Goal: Task Accomplishment & Management: Use online tool/utility

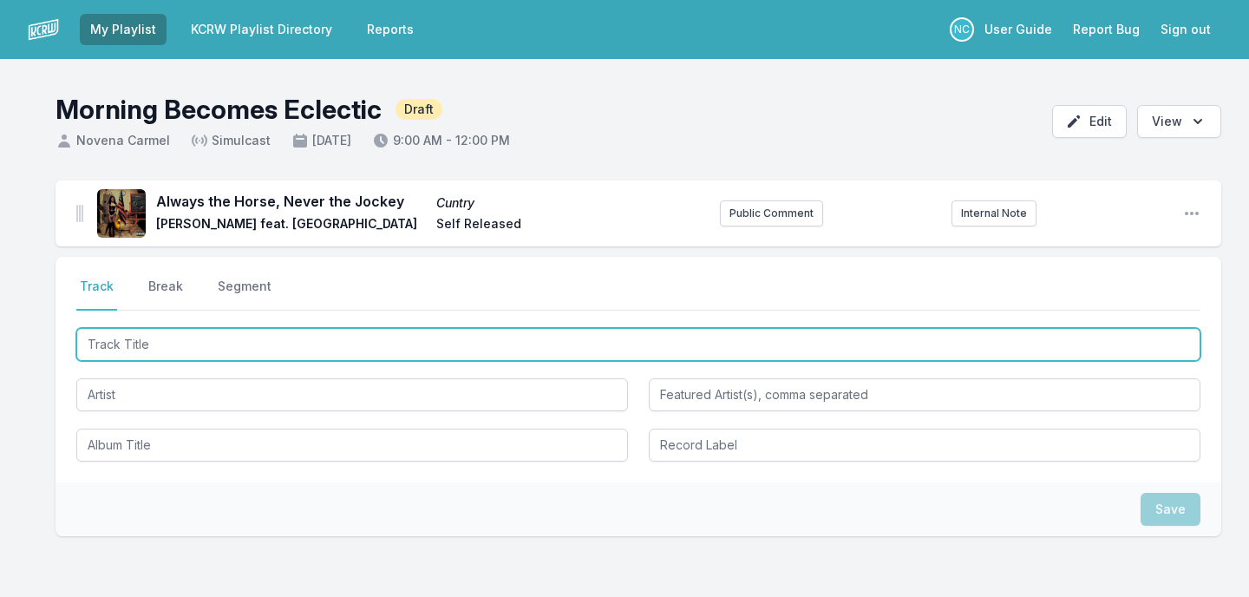
click at [513, 348] on input "Track Title" at bounding box center [638, 344] width 1124 height 33
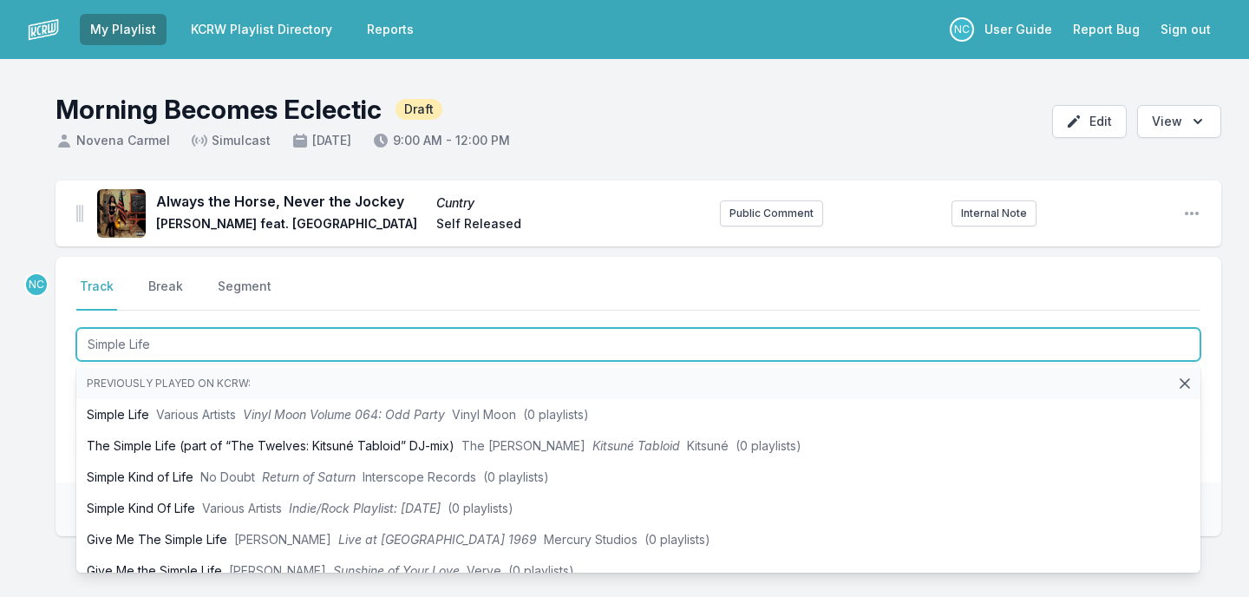
type input "Simple Life"
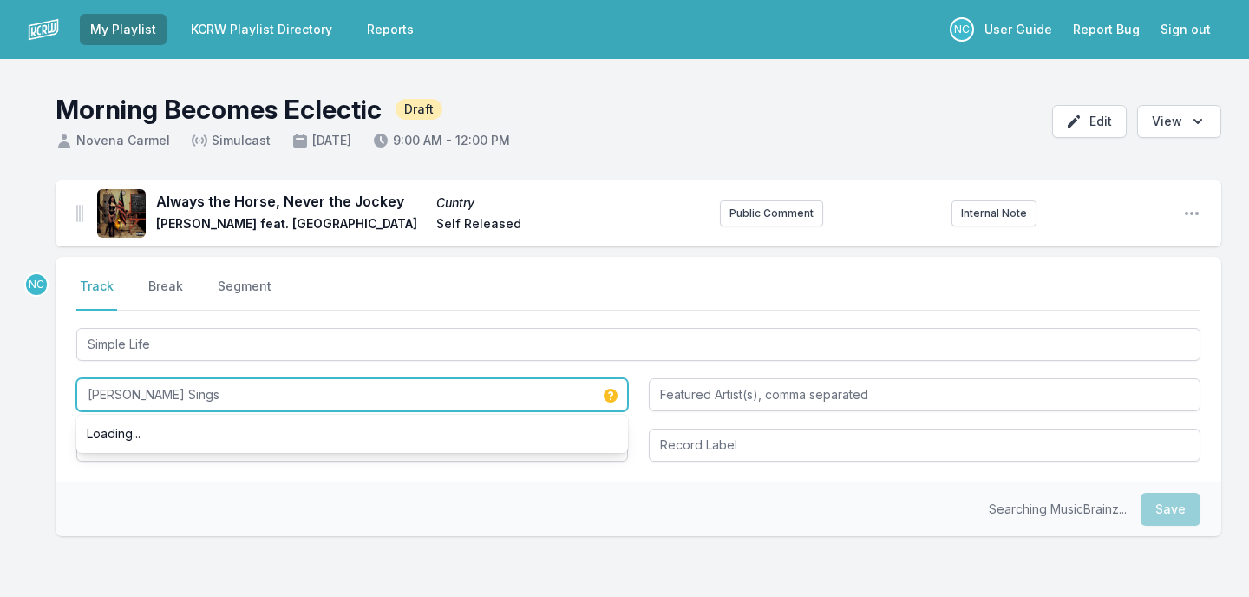
type input "[PERSON_NAME] Sings"
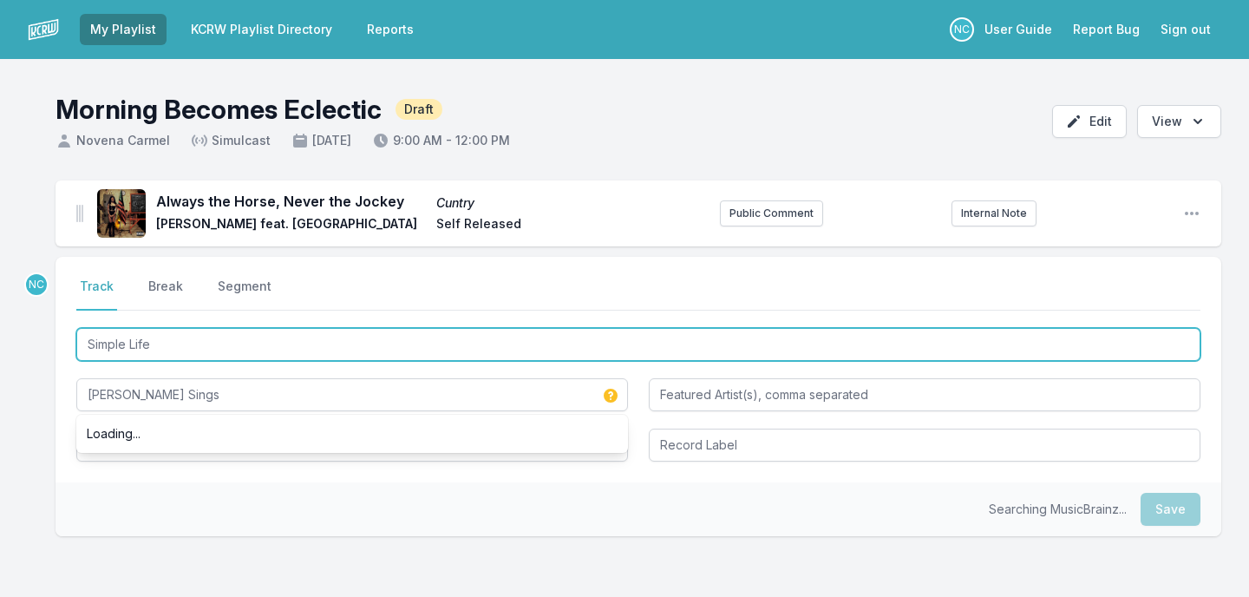
click at [425, 344] on input "Simple Life" at bounding box center [638, 344] width 1124 height 33
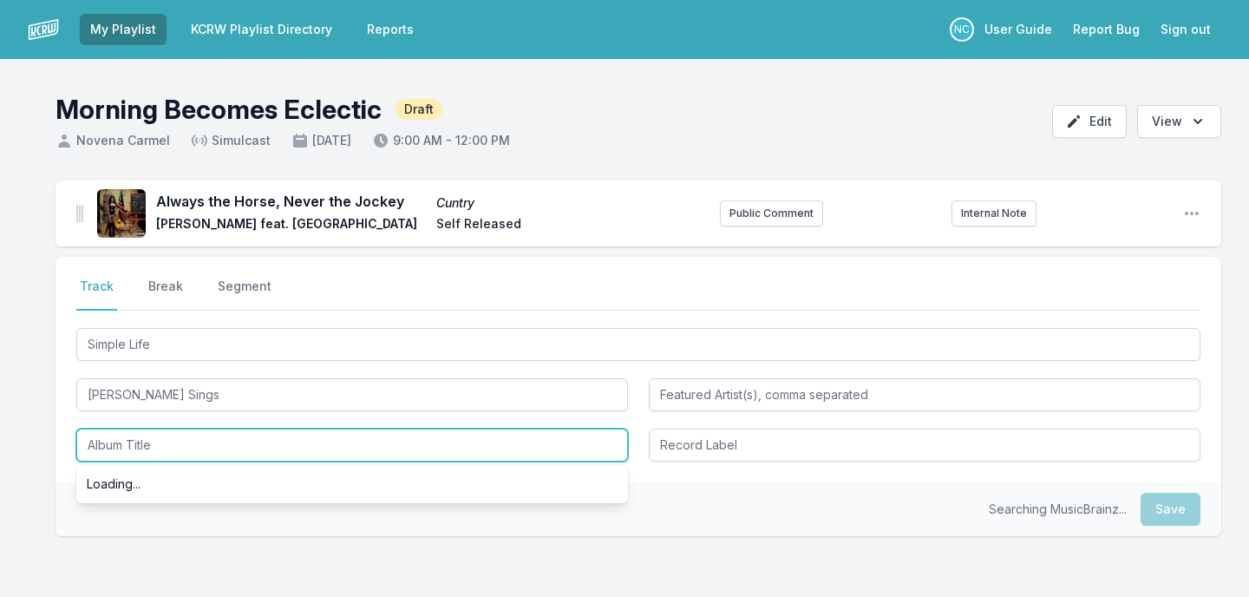
click at [342, 440] on input "Album Title" at bounding box center [351, 444] width 551 height 33
paste input "Simple Life"
type input "Simple Life"
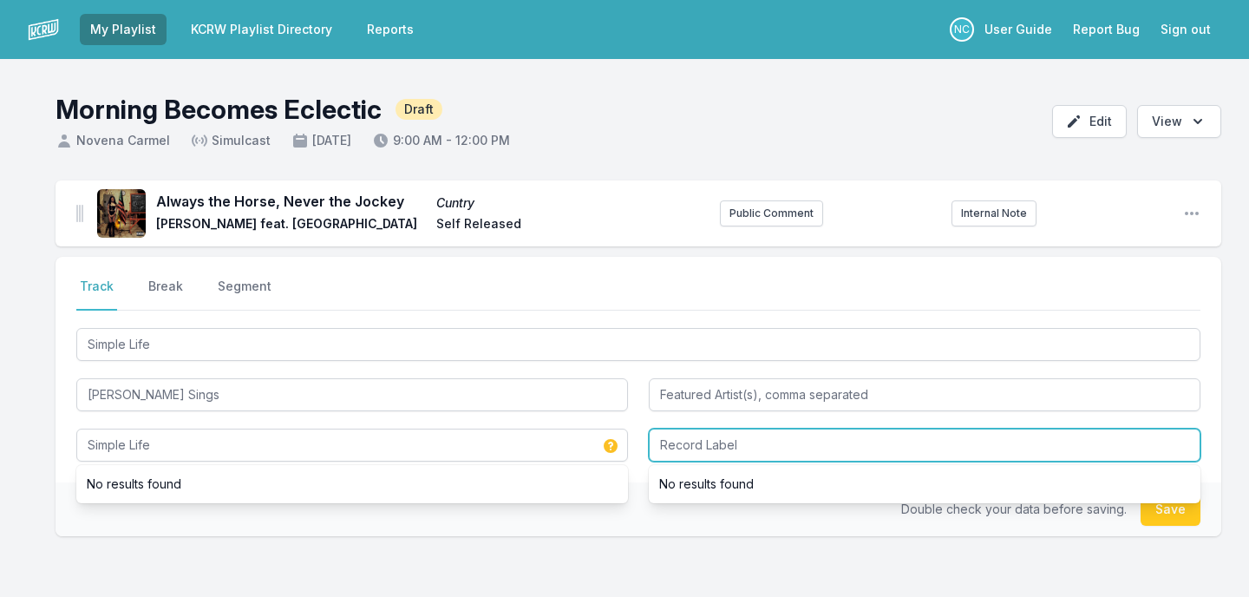
click at [711, 460] on input "Record Label" at bounding box center [924, 444] width 551 height 33
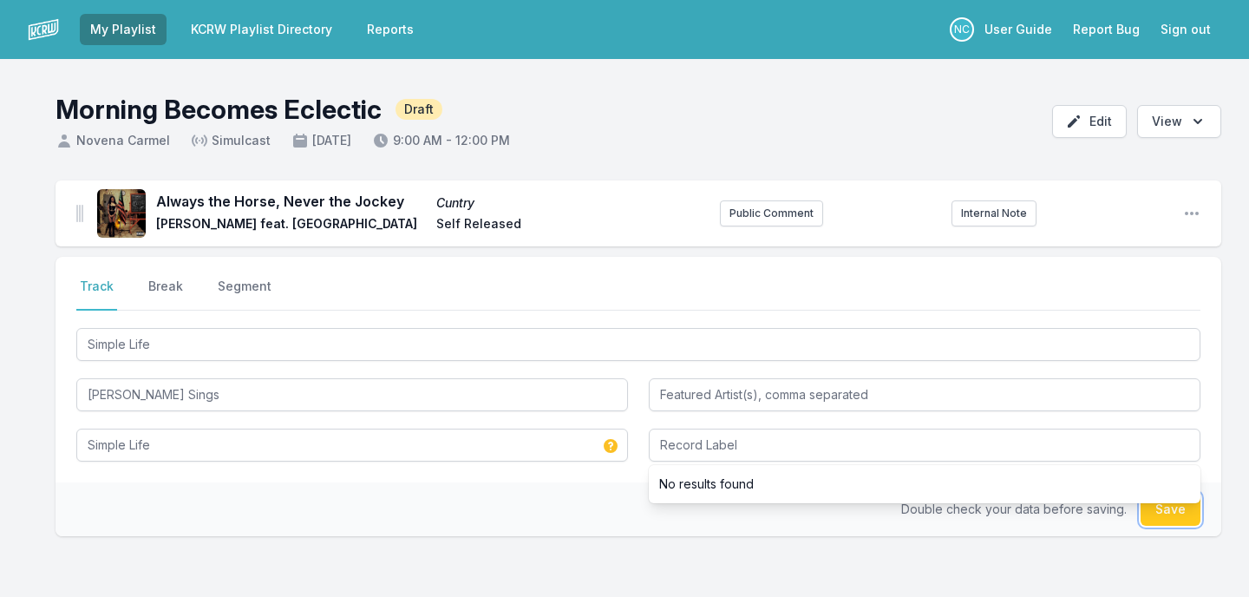
click at [1164, 522] on button "Save" at bounding box center [1170, 508] width 60 height 33
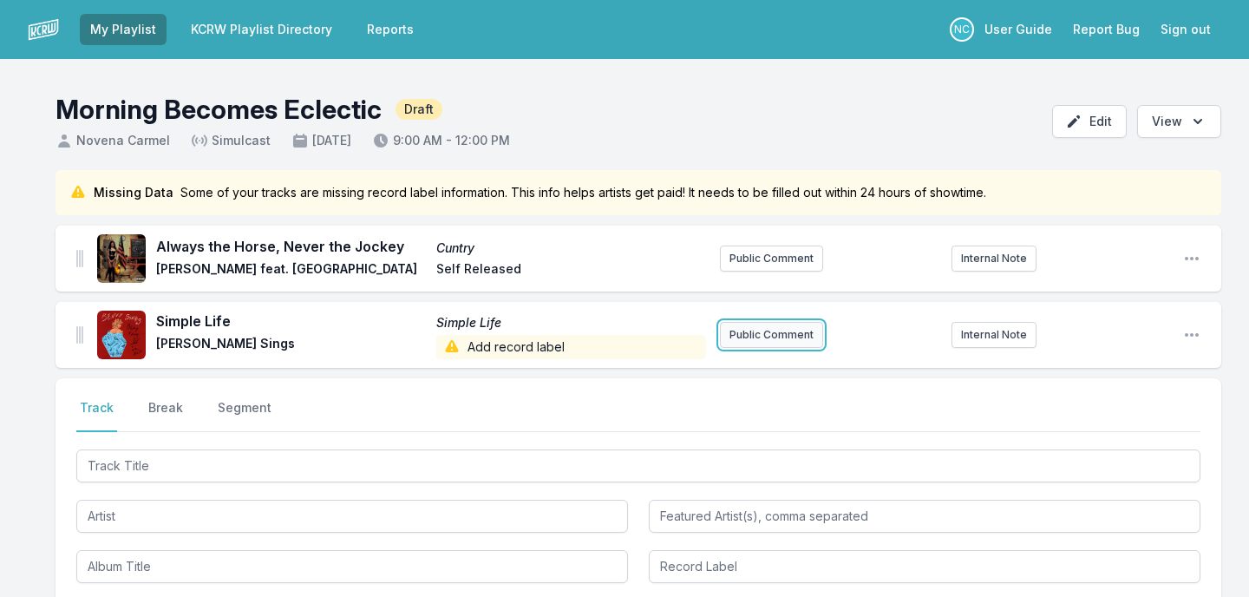
click at [755, 335] on button "Public Comment" at bounding box center [771, 335] width 103 height 26
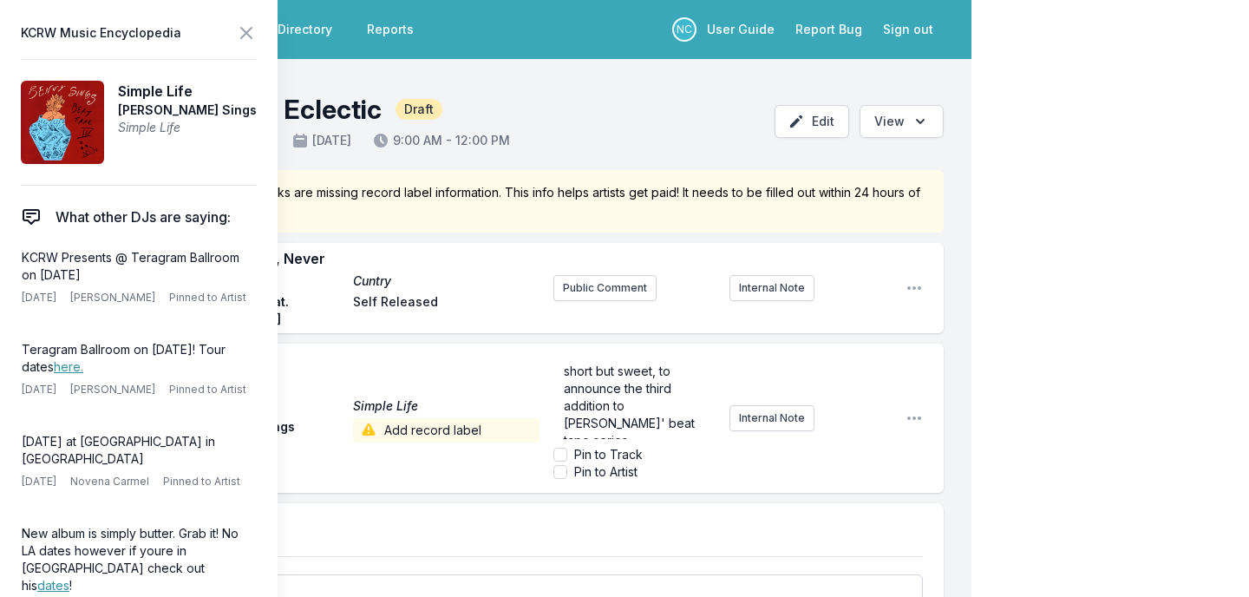
click at [621, 446] on label "Pin to Track" at bounding box center [608, 454] width 68 height 17
click at [567, 447] on input "Pin to Track" at bounding box center [560, 454] width 14 height 14
checkbox input "true"
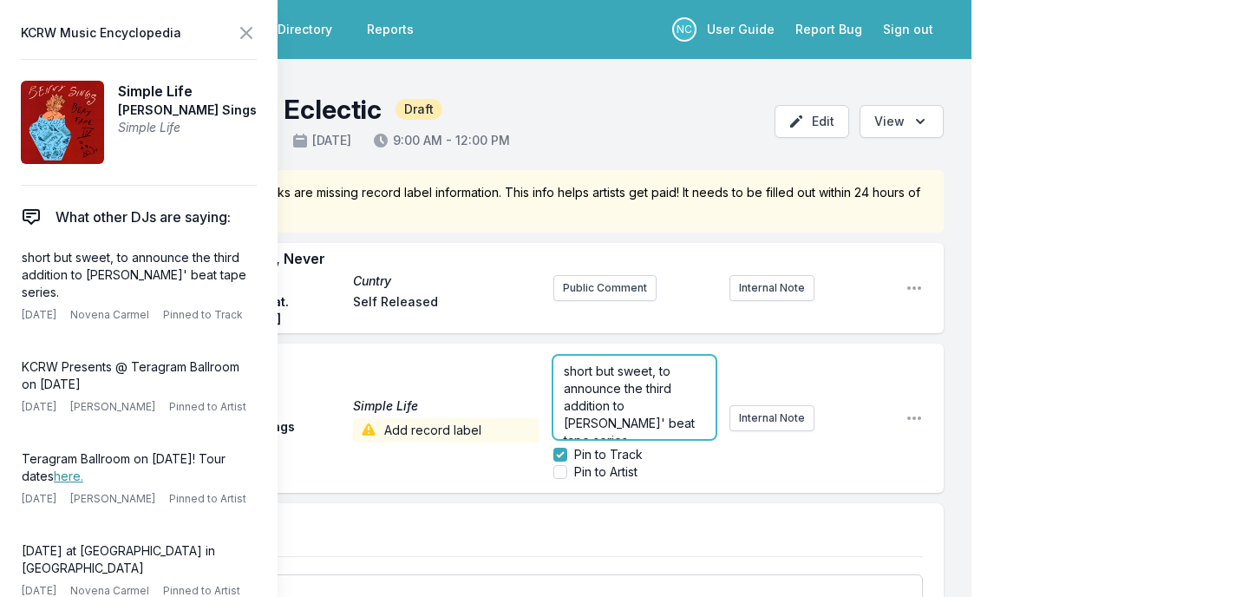
click at [619, 386] on span "short but sweet, to announce the third addition to [PERSON_NAME]' beat tape ser…" at bounding box center [631, 405] width 134 height 84
click at [669, 411] on p "short but sweet, to announce the third addition to [PERSON_NAME]' beat tape ser…" at bounding box center [634, 405] width 141 height 87
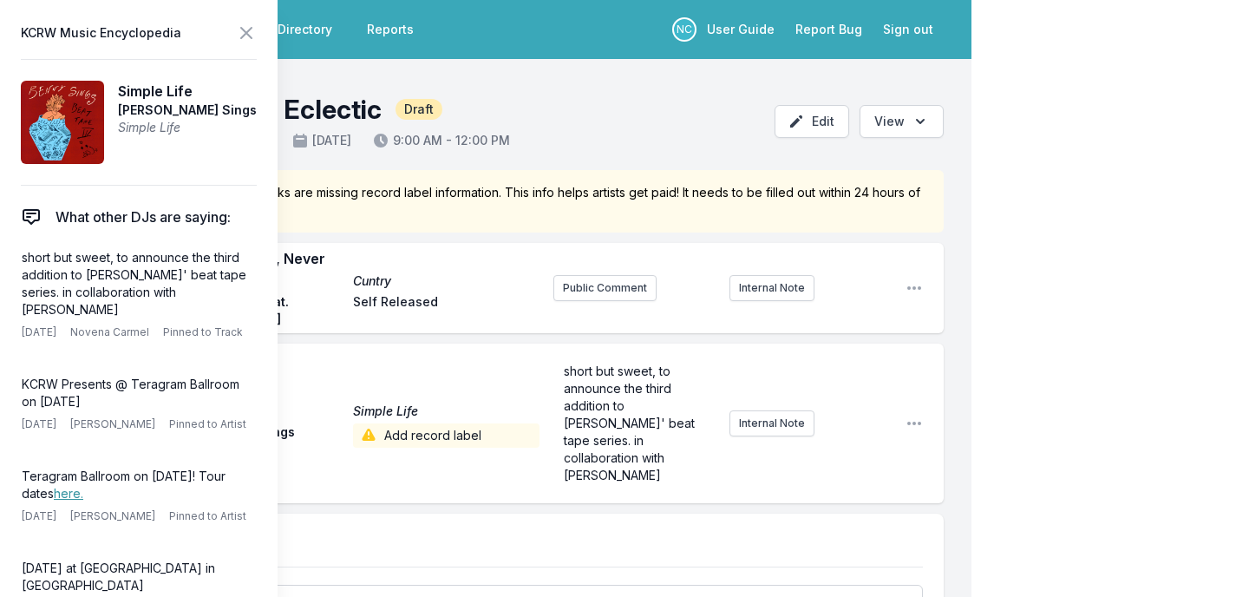
click at [1057, 362] on div "My Playlist KCRW Playlist Directory Reports NC User Guide Report Bug Sign out M…" at bounding box center [624, 479] width 1249 height 959
click at [250, 32] on icon at bounding box center [246, 33] width 21 height 21
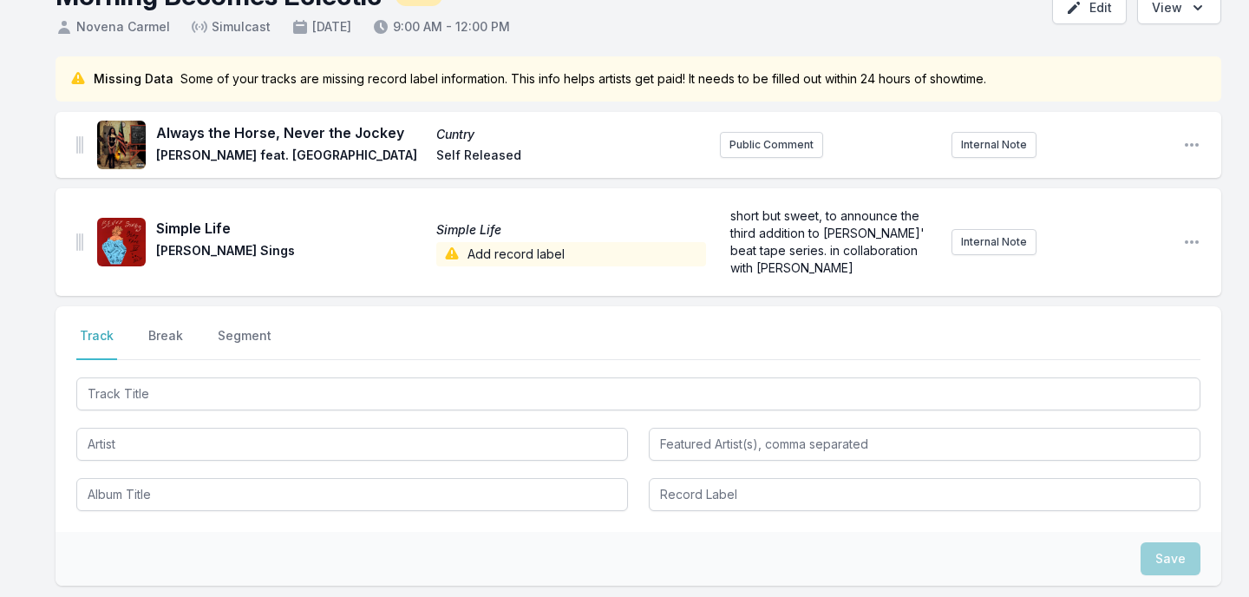
scroll to position [137, 0]
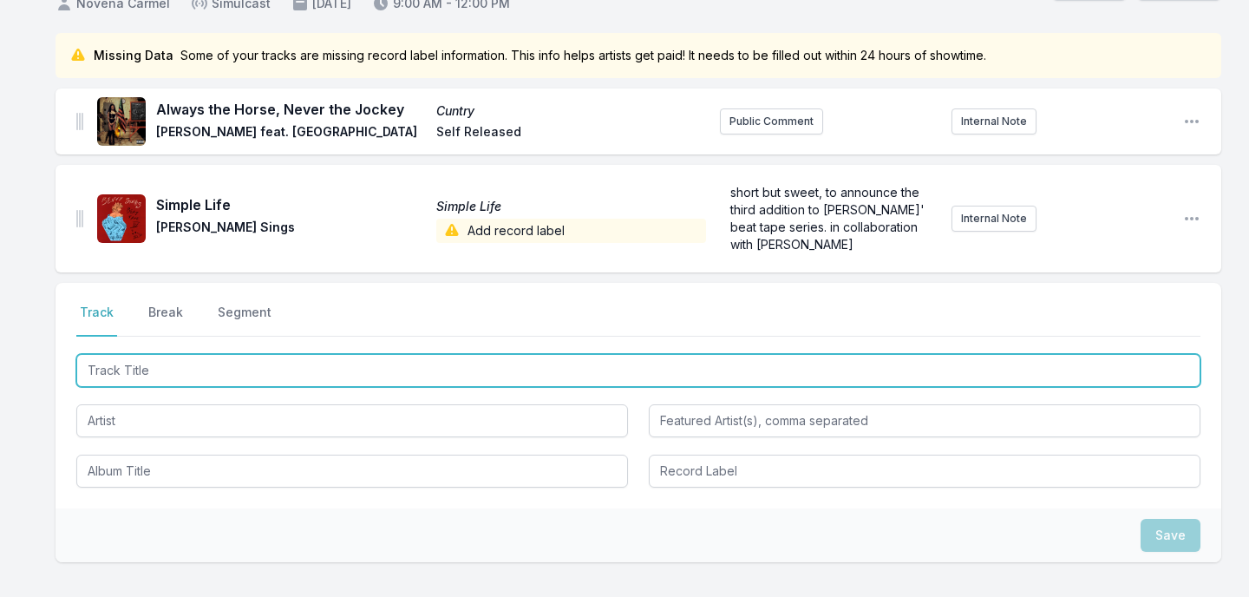
click at [168, 373] on input "Track Title" at bounding box center [638, 370] width 1124 height 33
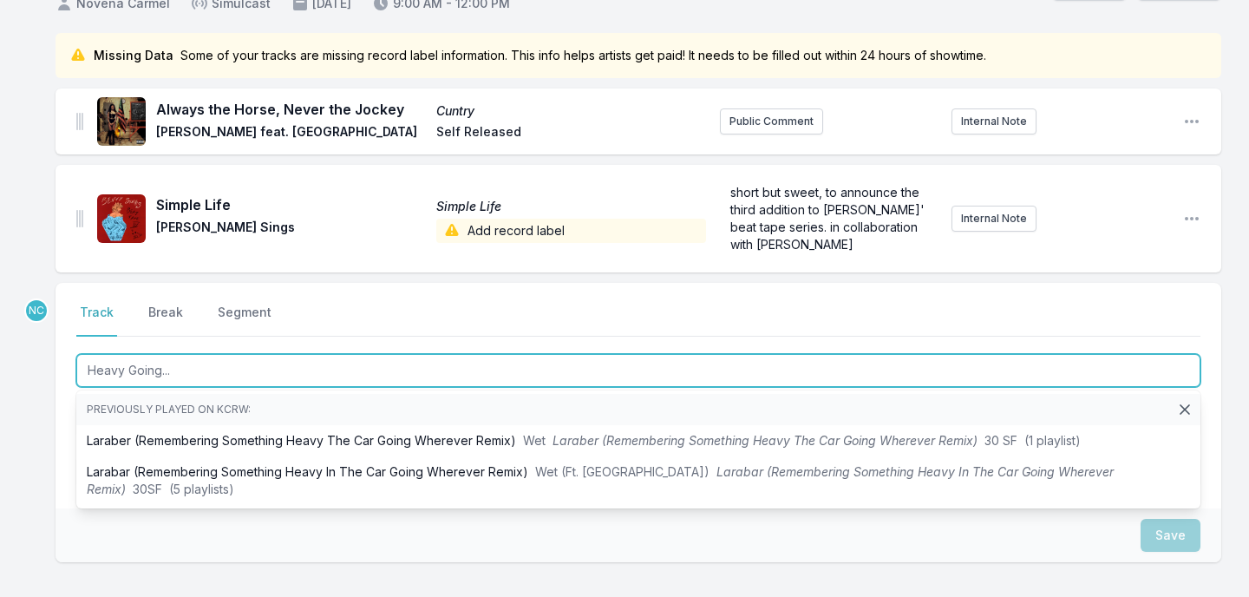
type input "Heavy Going..."
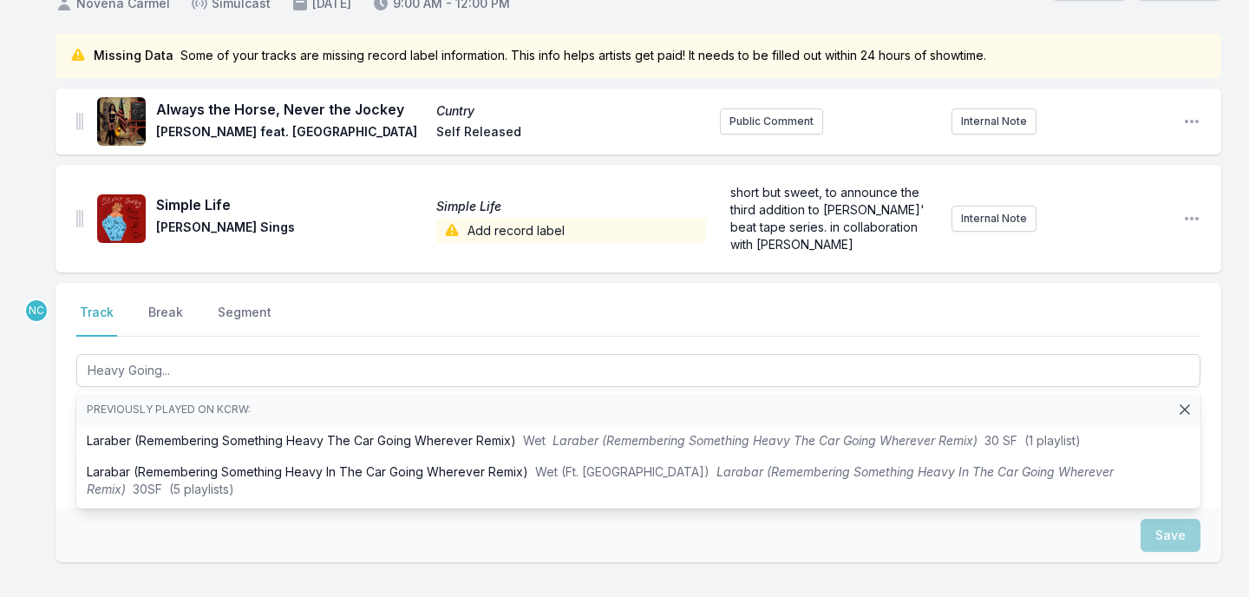
click at [32, 408] on div "Missing Data Some of your tracks are missing record label information. This inf…" at bounding box center [624, 380] width 1249 height 695
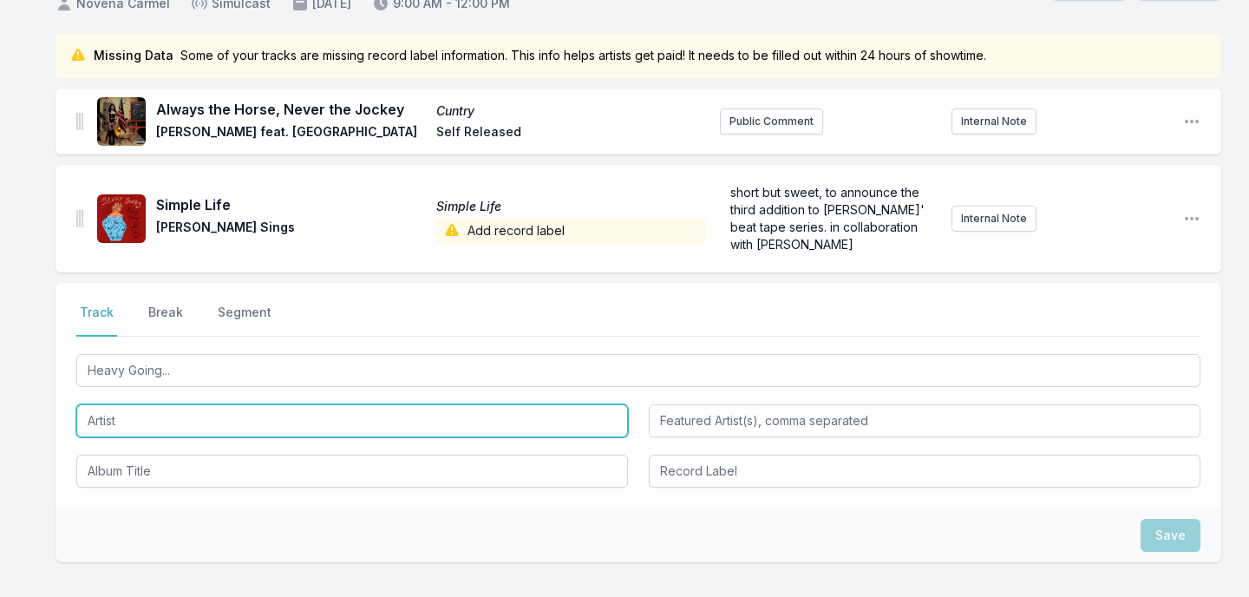
click at [120, 420] on input "Artist" at bounding box center [351, 420] width 551 height 33
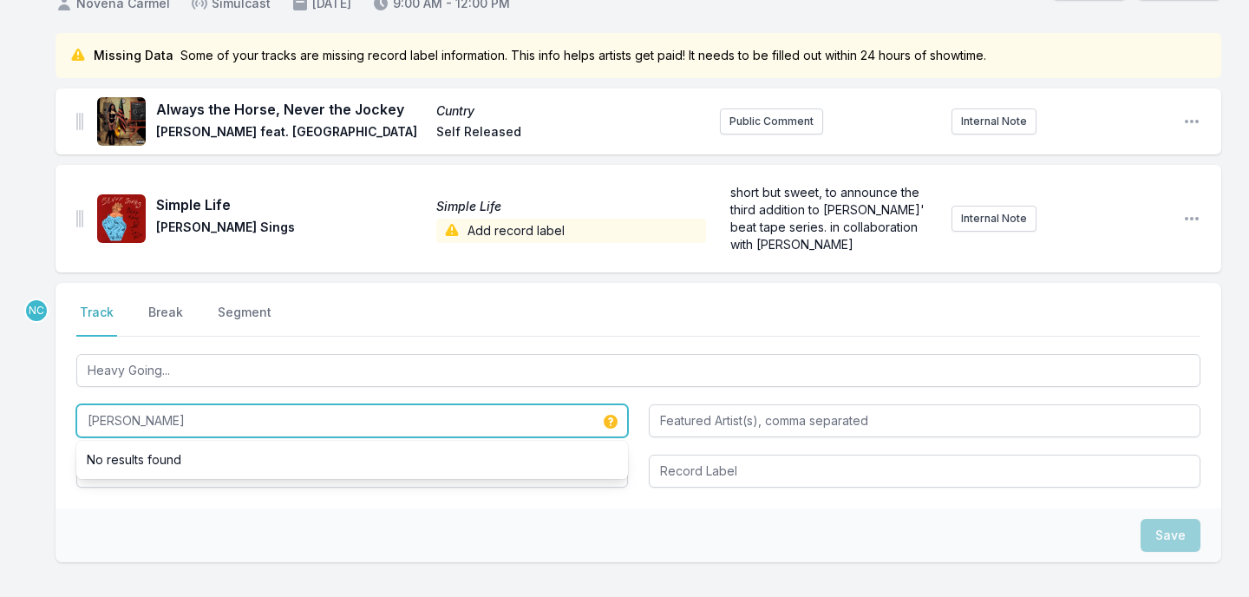
type input "[PERSON_NAME]"
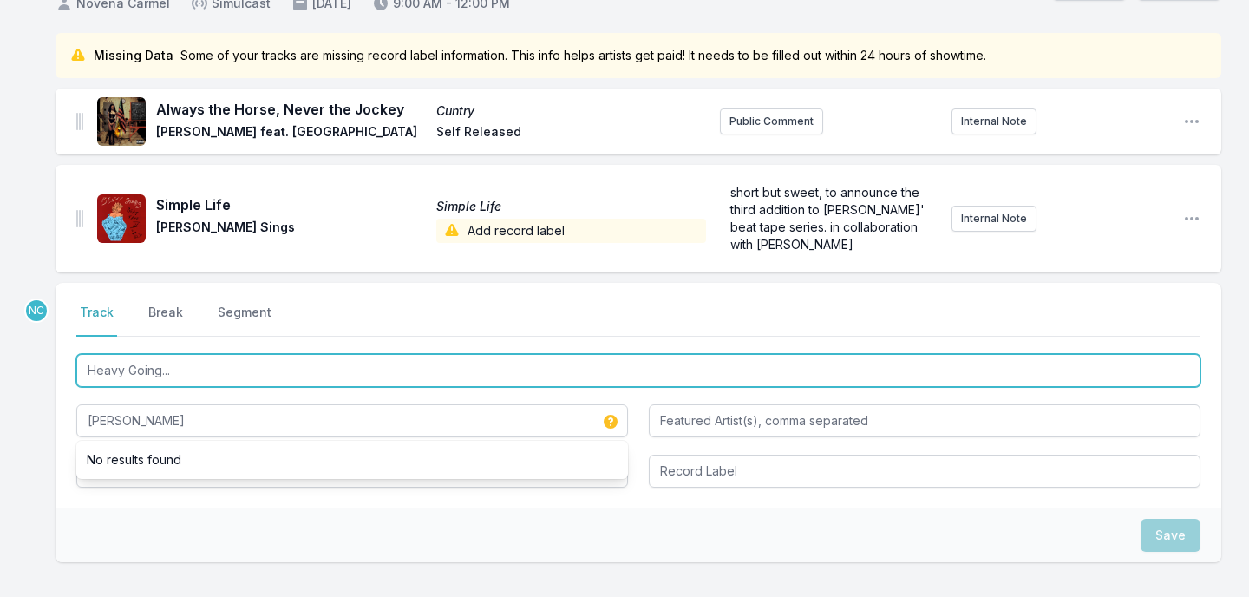
click at [193, 370] on input "Heavy Going..." at bounding box center [638, 370] width 1124 height 33
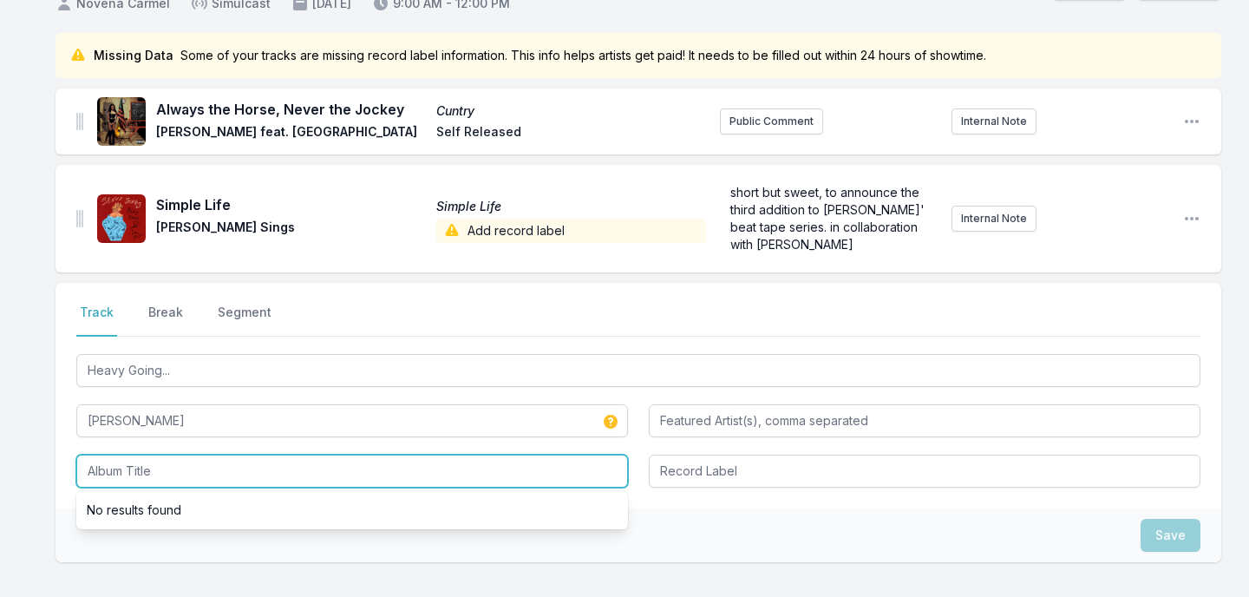
click at [139, 476] on input "Album Title" at bounding box center [351, 470] width 551 height 33
paste input "Heavy Going..."
type input "Heavy Going..."
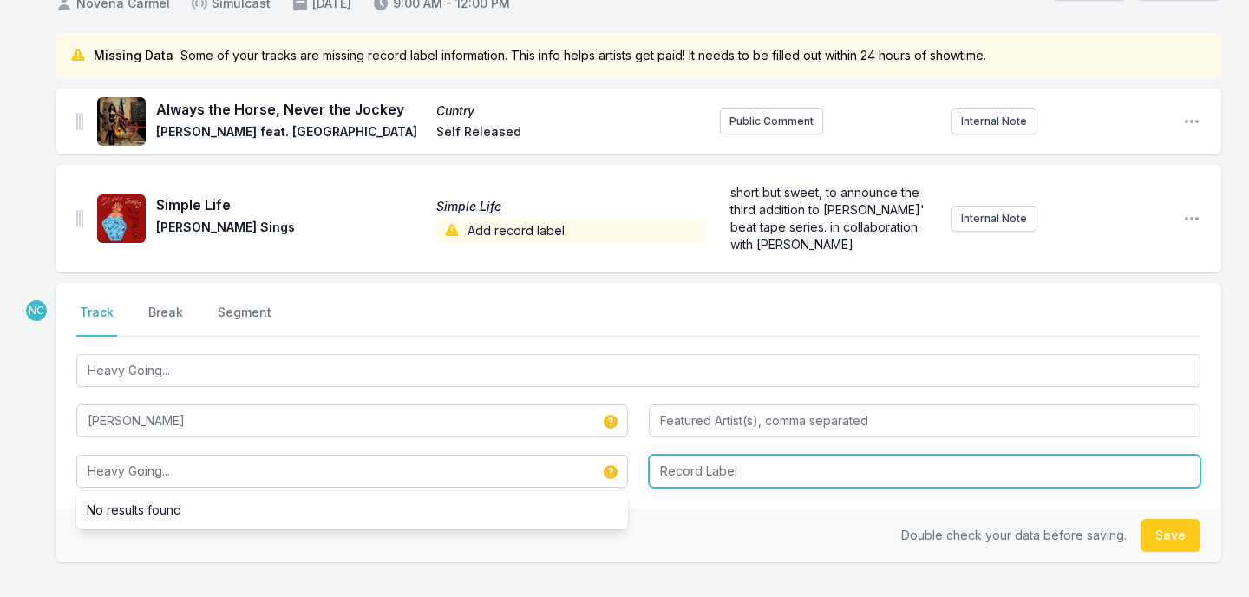
click at [698, 484] on input "Record Label" at bounding box center [924, 470] width 551 height 33
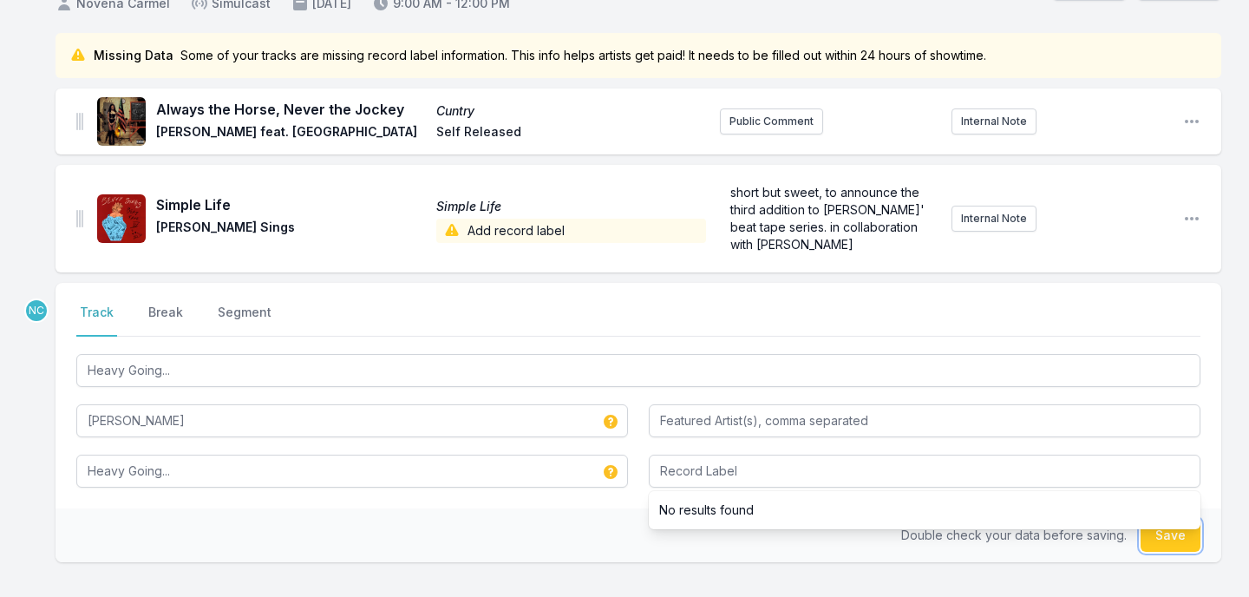
click at [1183, 544] on button "Save" at bounding box center [1170, 535] width 60 height 33
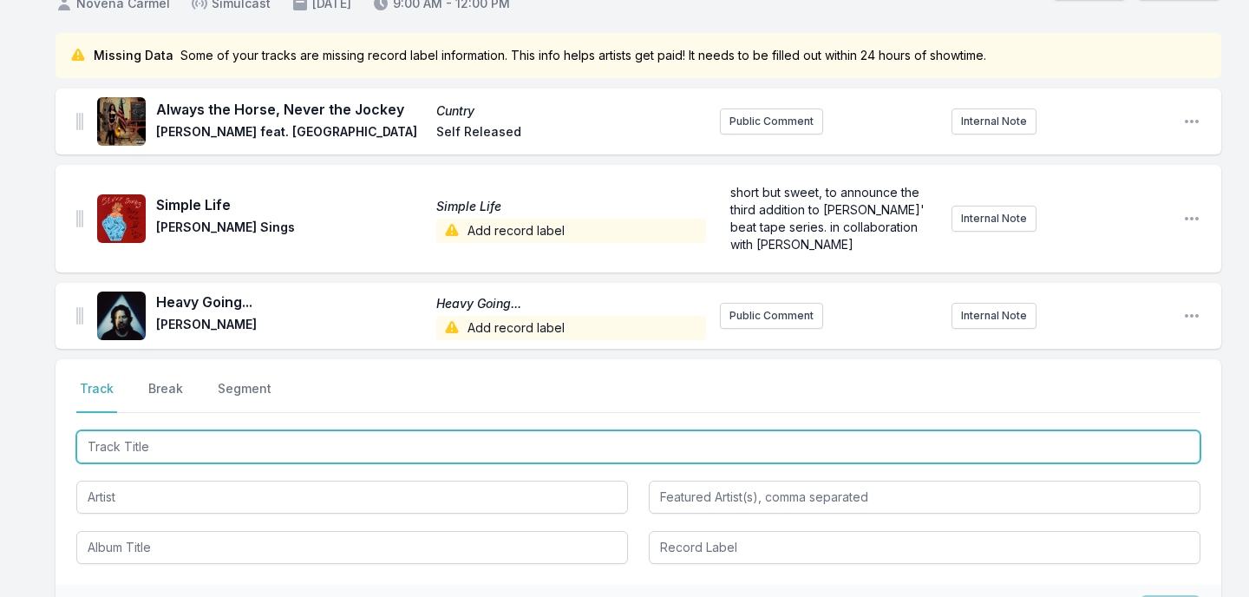
click at [349, 443] on input "Track Title" at bounding box center [638, 446] width 1124 height 33
paste input "We Came Far"
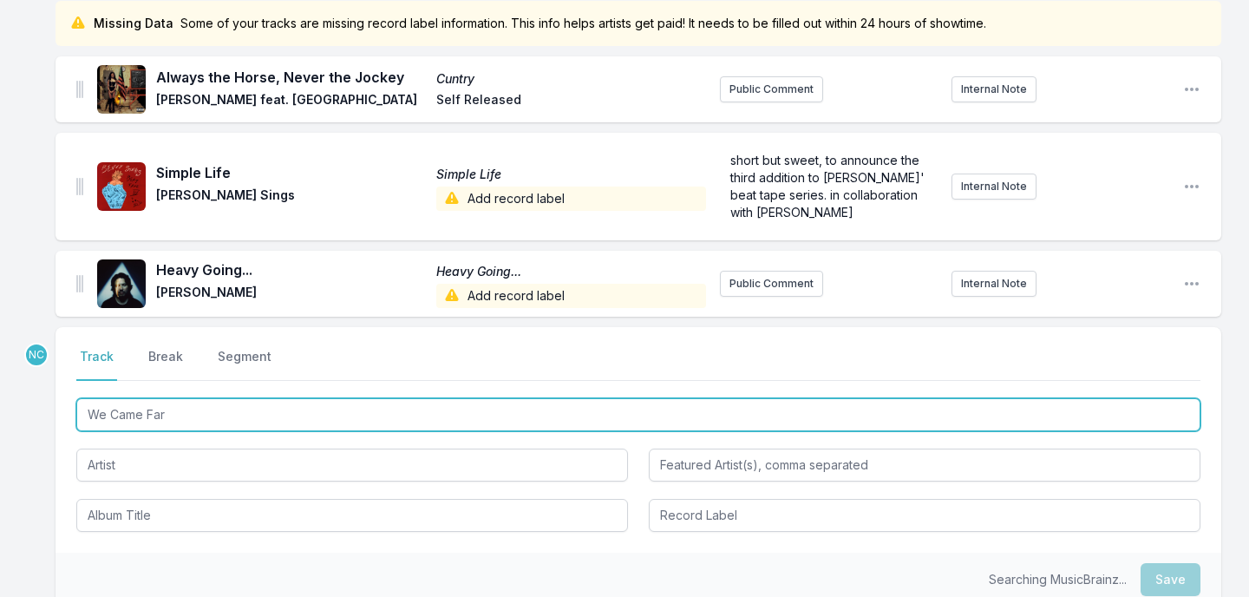
scroll to position [179, 0]
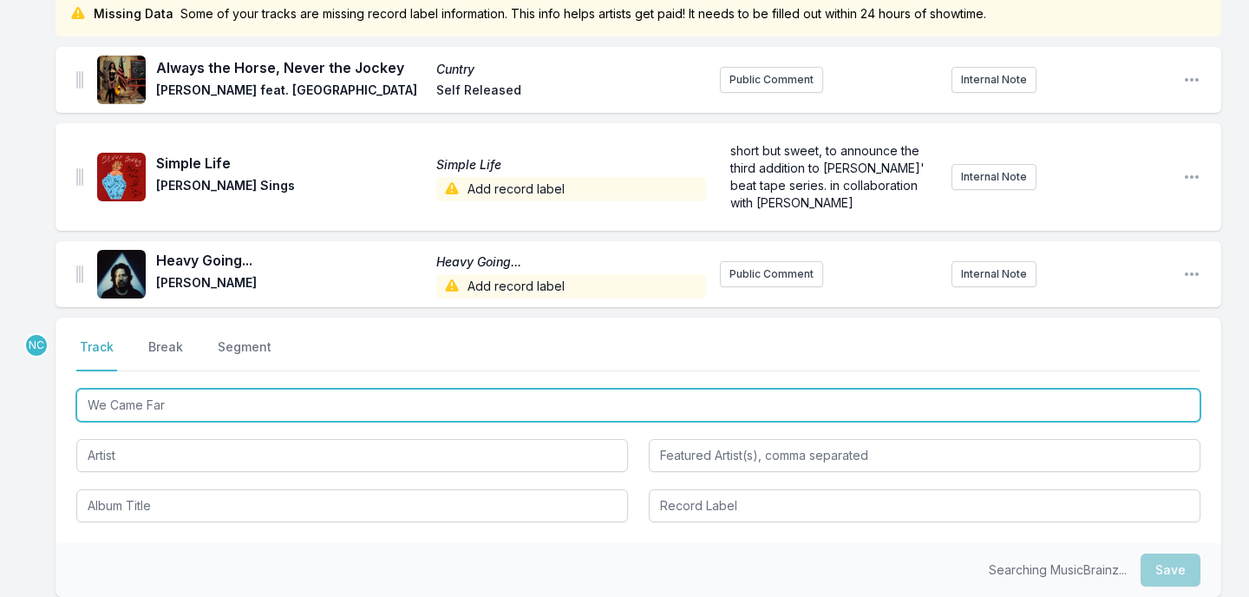
type input "We Came Far"
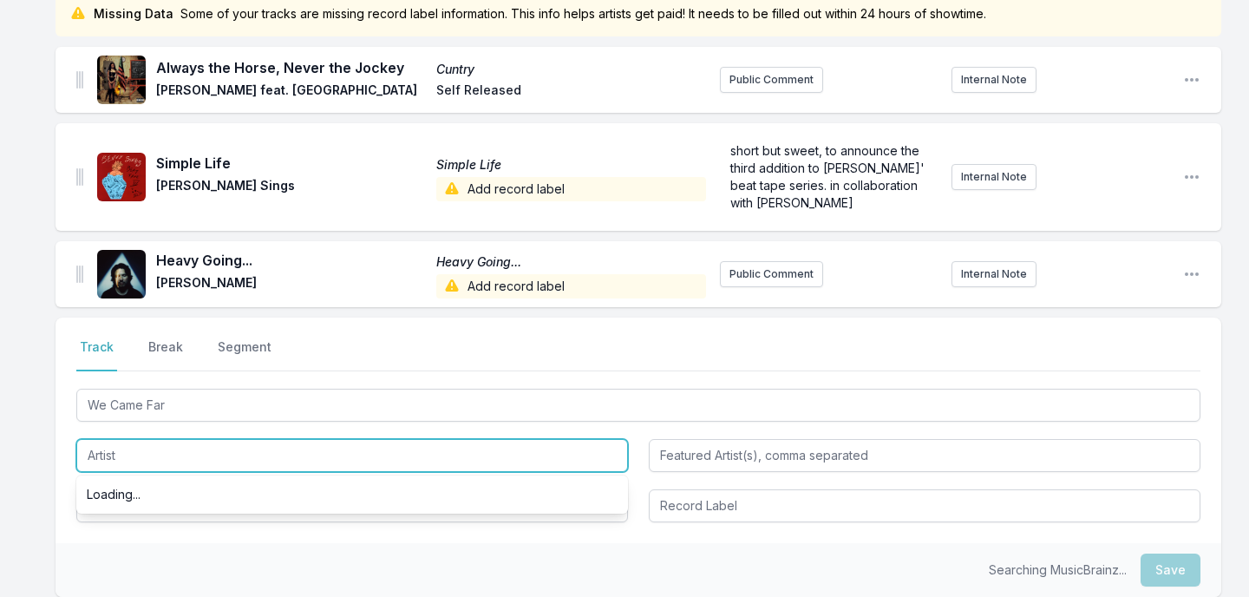
click at [349, 443] on input "Artist" at bounding box center [351, 455] width 551 height 33
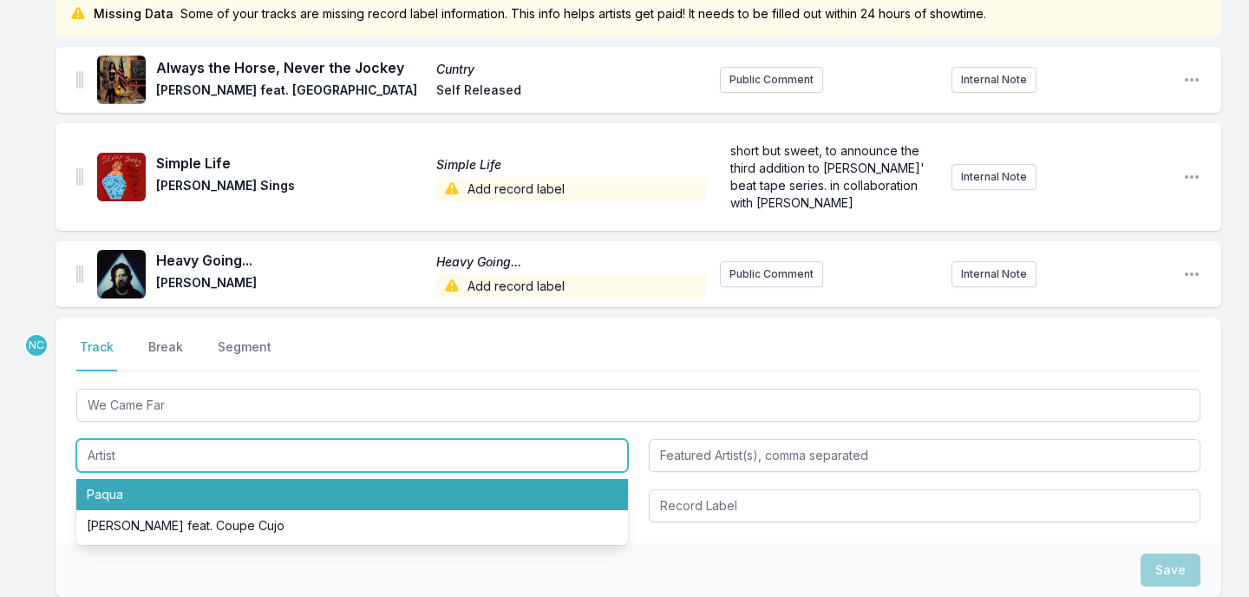
click at [321, 485] on li "Paqua" at bounding box center [351, 494] width 551 height 31
type input "Paqua"
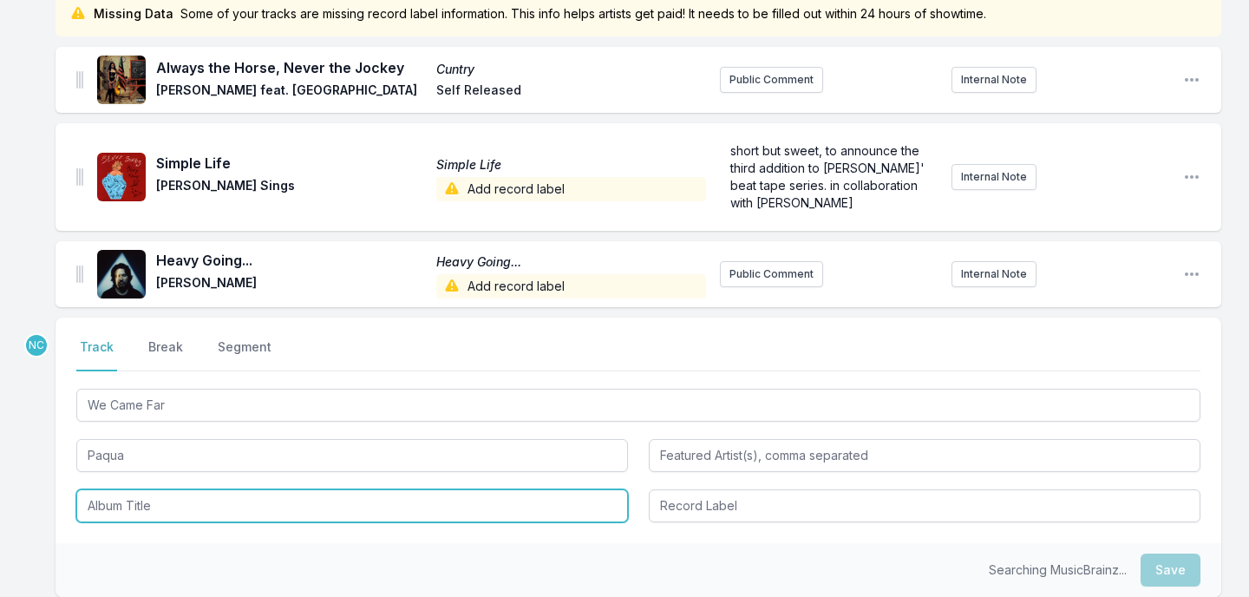
click at [284, 499] on input "Album Title" at bounding box center [351, 505] width 551 height 33
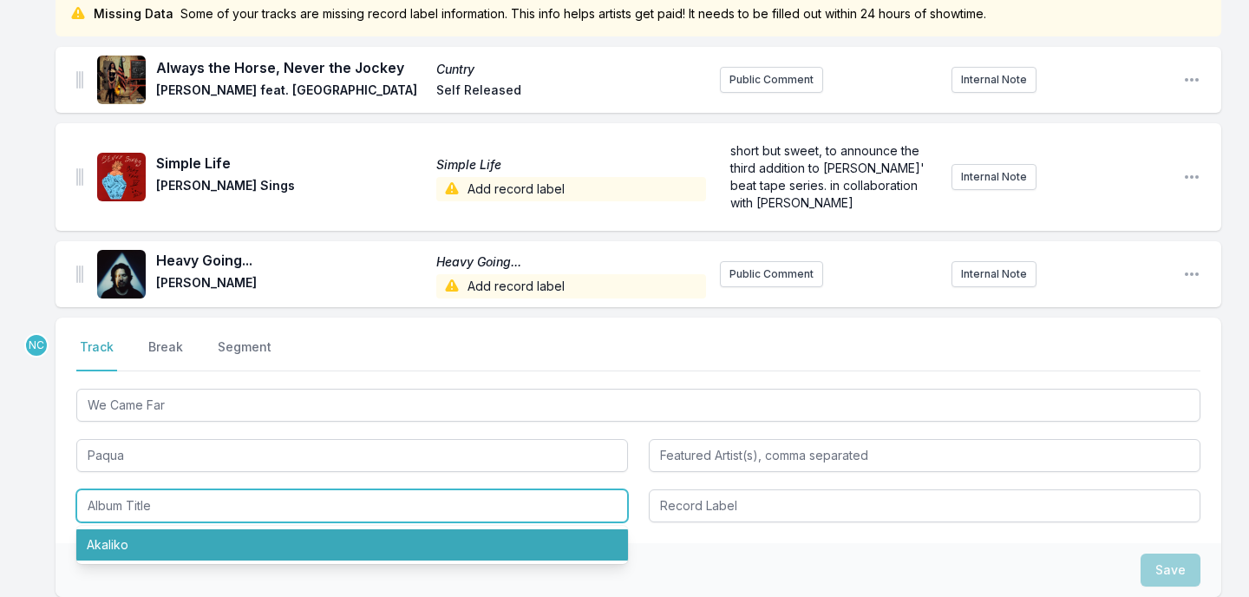
click at [260, 535] on li "Akaliko" at bounding box center [351, 544] width 551 height 31
type input "Akaliko"
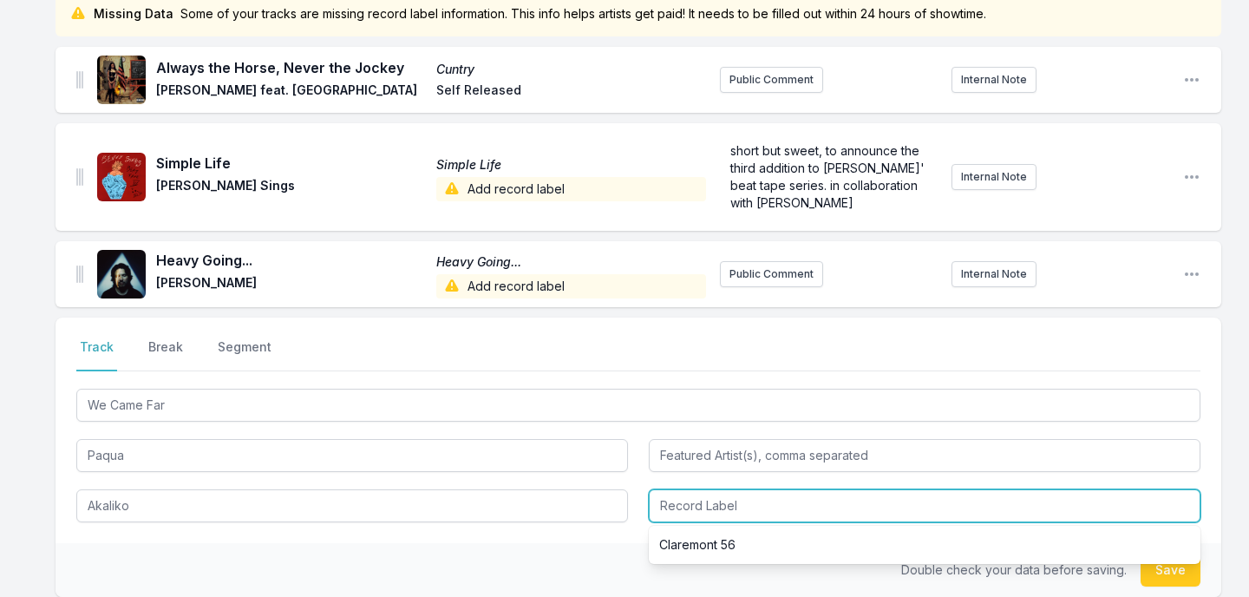
click at [690, 504] on input "Record Label" at bounding box center [924, 505] width 551 height 33
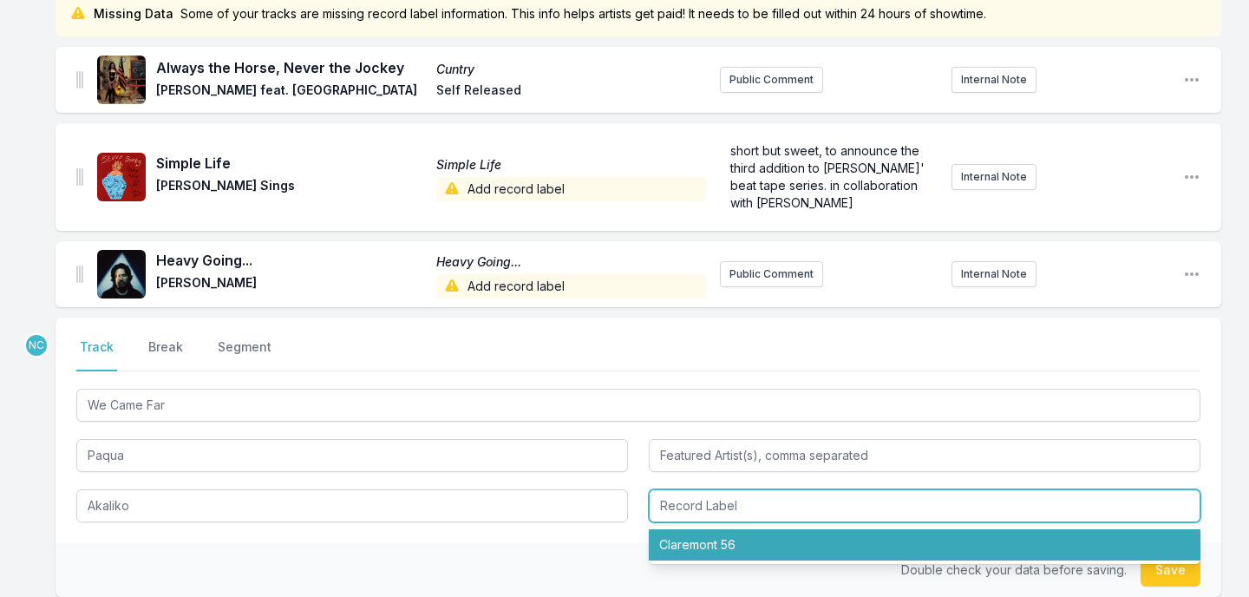
click at [703, 546] on li "Claremont 56" at bounding box center [924, 544] width 551 height 31
type input "Claremont 56"
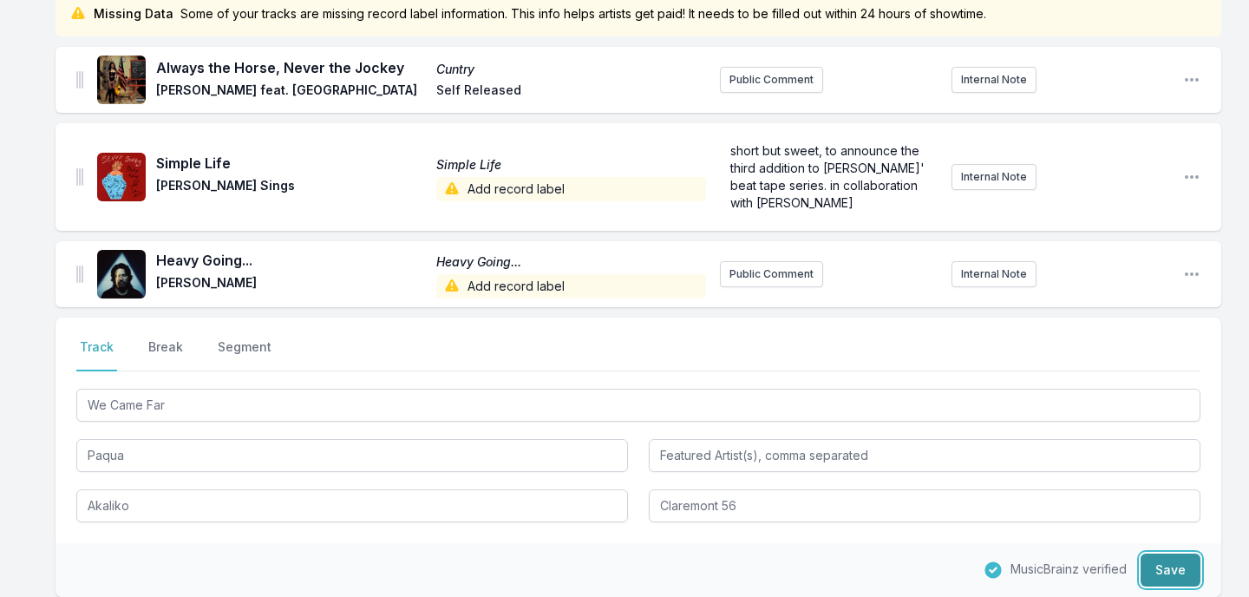
click at [1158, 565] on button "Save" at bounding box center [1170, 569] width 60 height 33
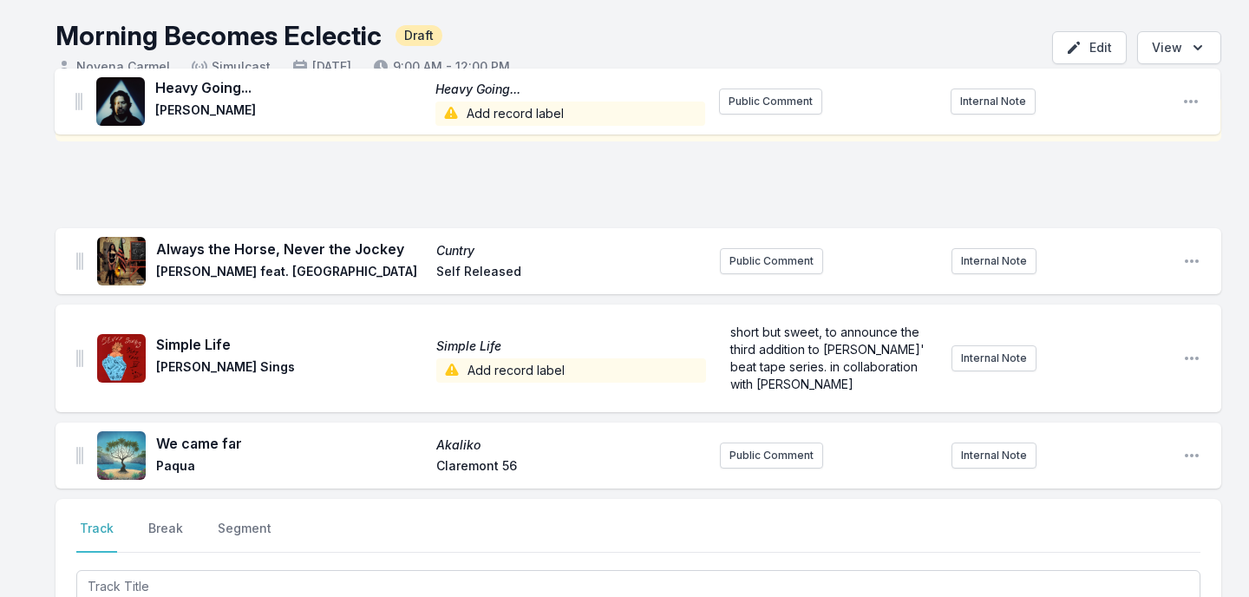
scroll to position [63, 0]
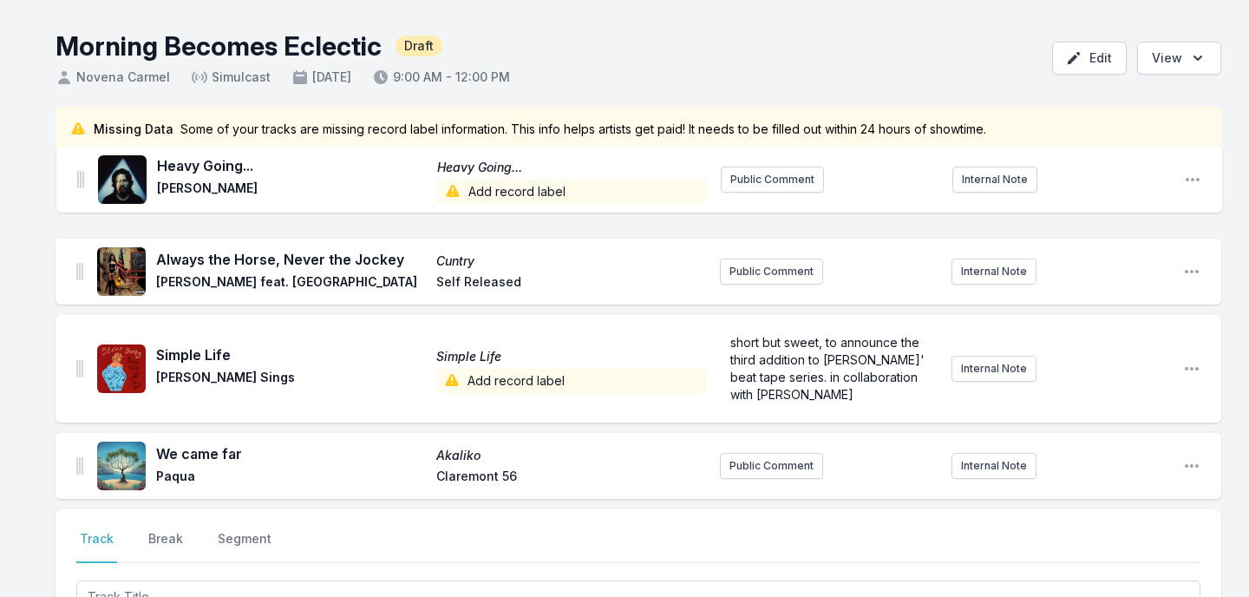
drag, startPoint x: 78, startPoint y: 271, endPoint x: 79, endPoint y: 169, distance: 101.5
click at [79, 169] on ul "Always the Horse, Never the Jockey Cuntry [PERSON_NAME] feat. Iwewe Self Releas…" at bounding box center [637, 330] width 1165 height 336
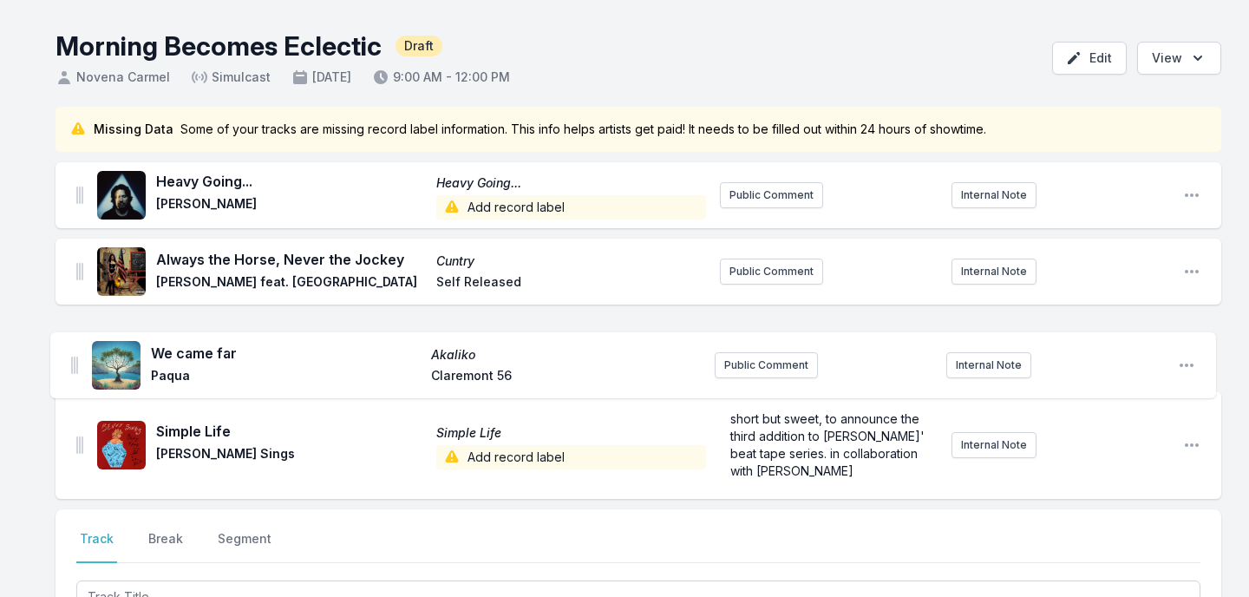
scroll to position [64, 0]
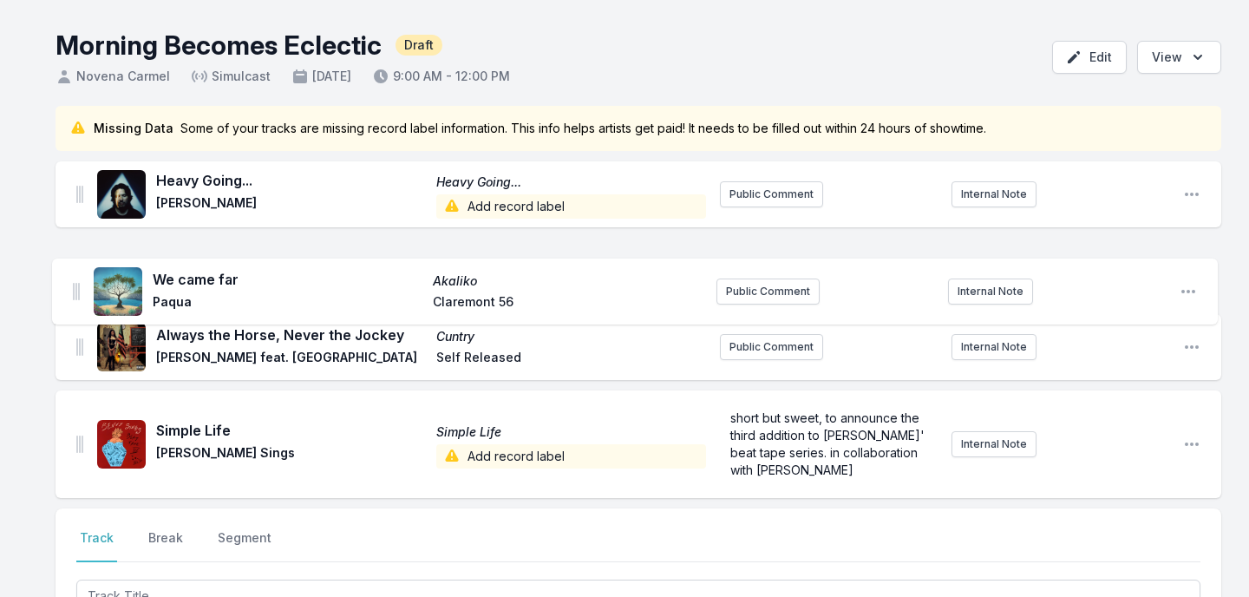
drag, startPoint x: 77, startPoint y: 468, endPoint x: 72, endPoint y: 281, distance: 187.4
click at [72, 281] on ul "Heavy Going... Heavy Going... [PERSON_NAME] Add record label Public Comment Int…" at bounding box center [637, 329] width 1165 height 336
